Goal: Navigation & Orientation: Find specific page/section

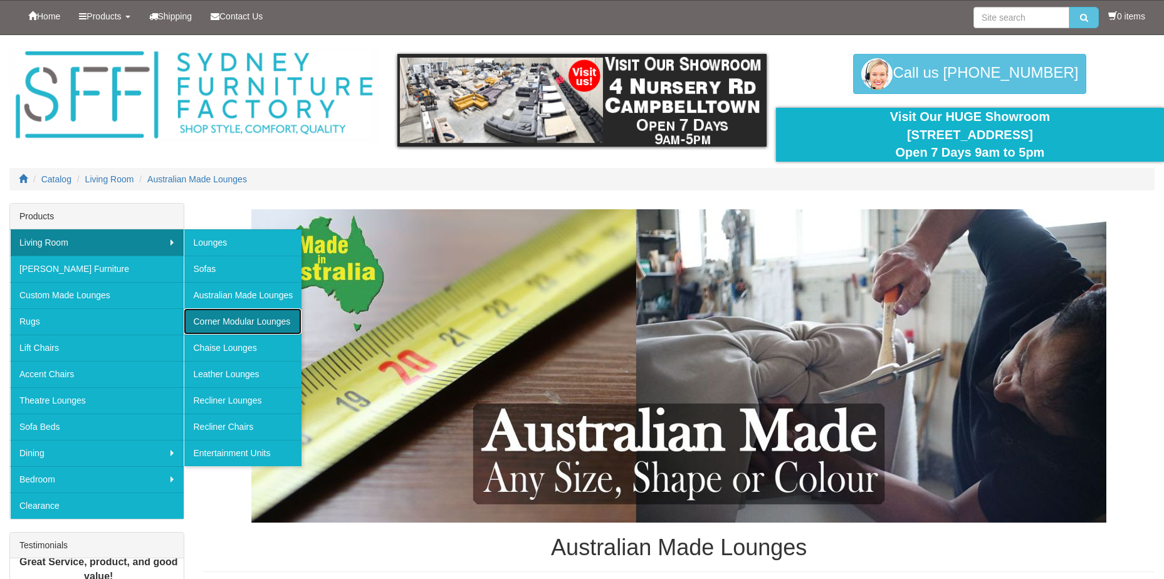
click at [242, 320] on link "Corner Modular Lounges" at bounding box center [243, 321] width 118 height 26
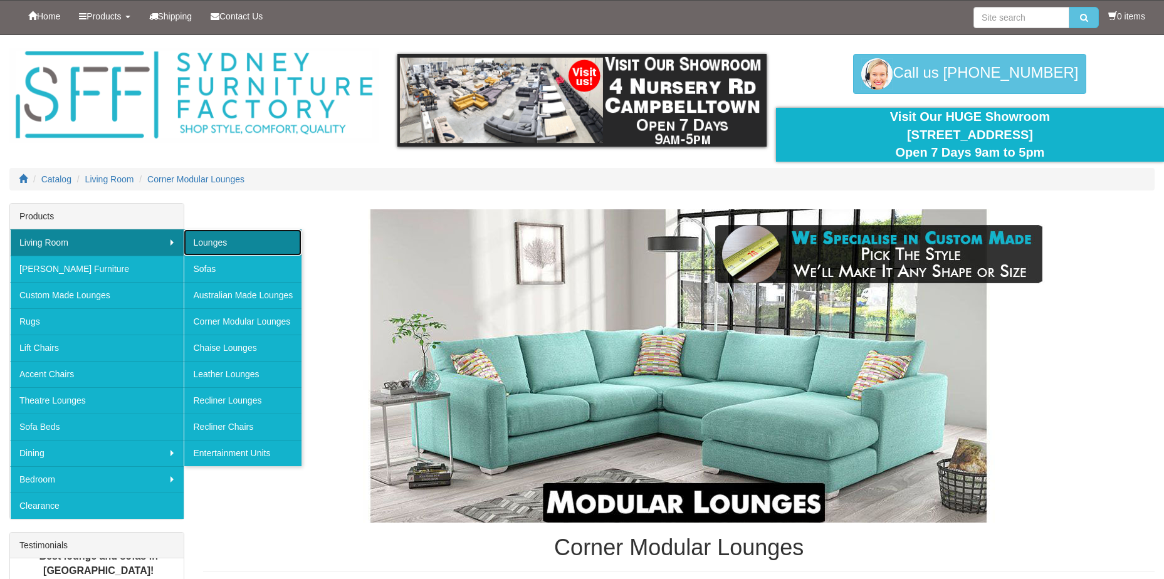
click at [214, 233] on link "Lounges" at bounding box center [243, 242] width 118 height 26
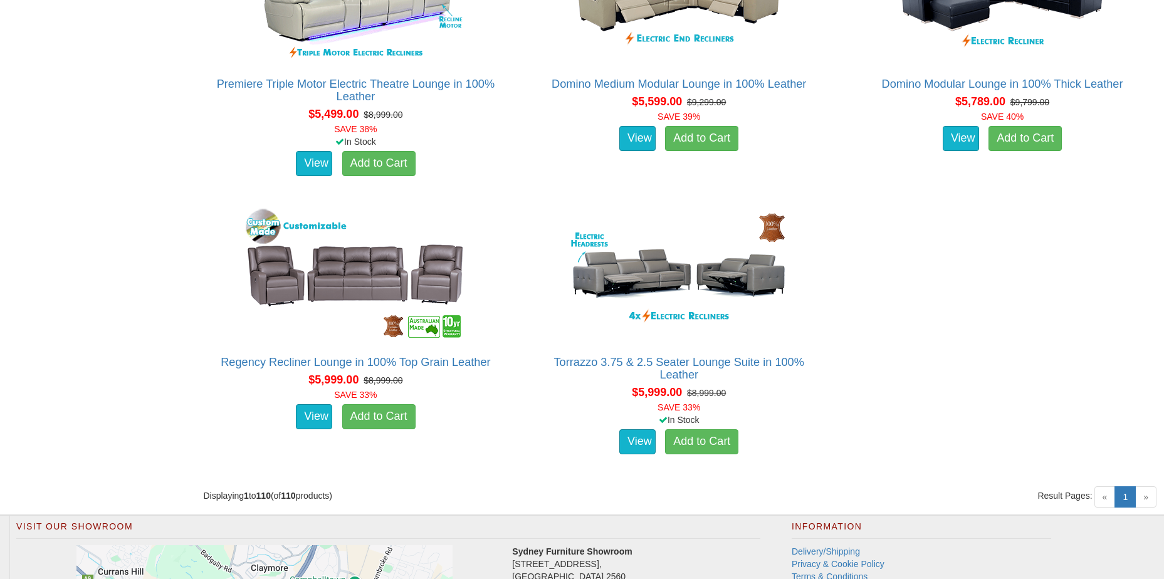
scroll to position [10470, 0]
